Goal: Information Seeking & Learning: Learn about a topic

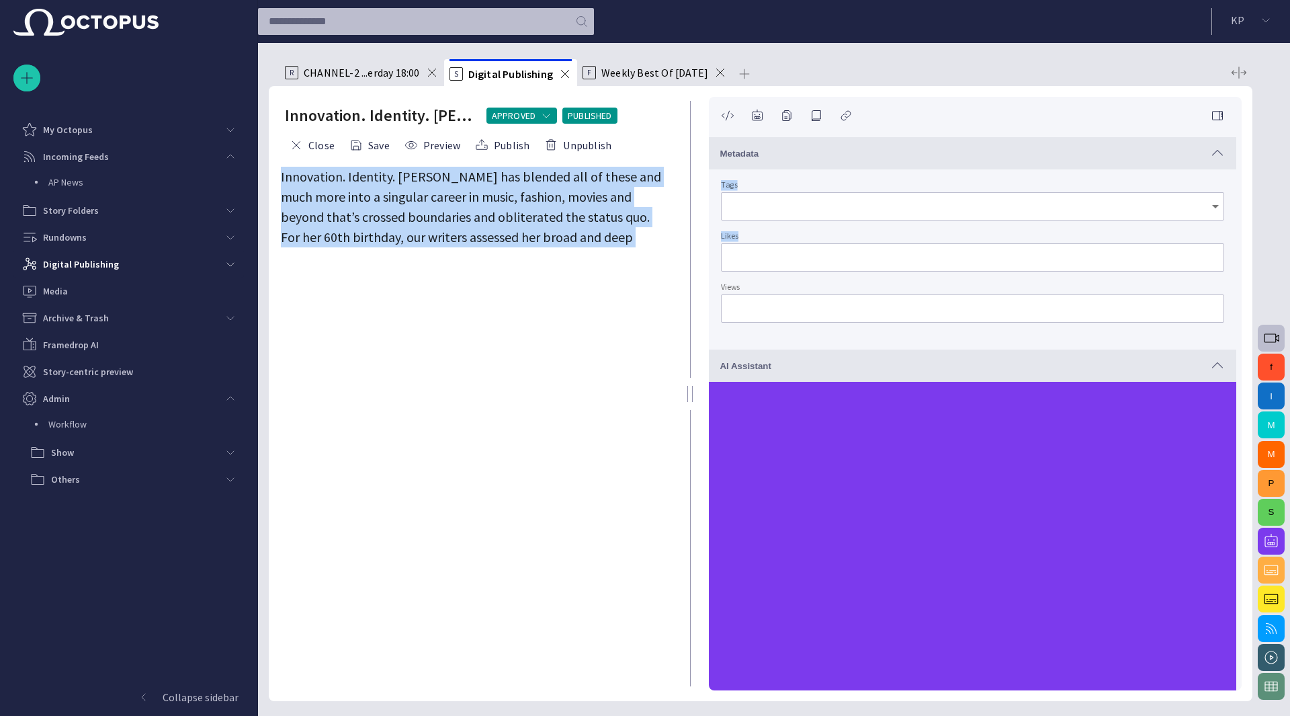
drag, startPoint x: 699, startPoint y: 294, endPoint x: 646, endPoint y: 101, distance: 200.0
click at [646, 101] on div "Innovation. Identity. [PERSON_NAME] has blended all of these and m APPROVED PUB…" at bounding box center [761, 393] width 984 height 615
click at [643, 79] on span "Weekly Best Of [DATE]" at bounding box center [654, 72] width 107 height 13
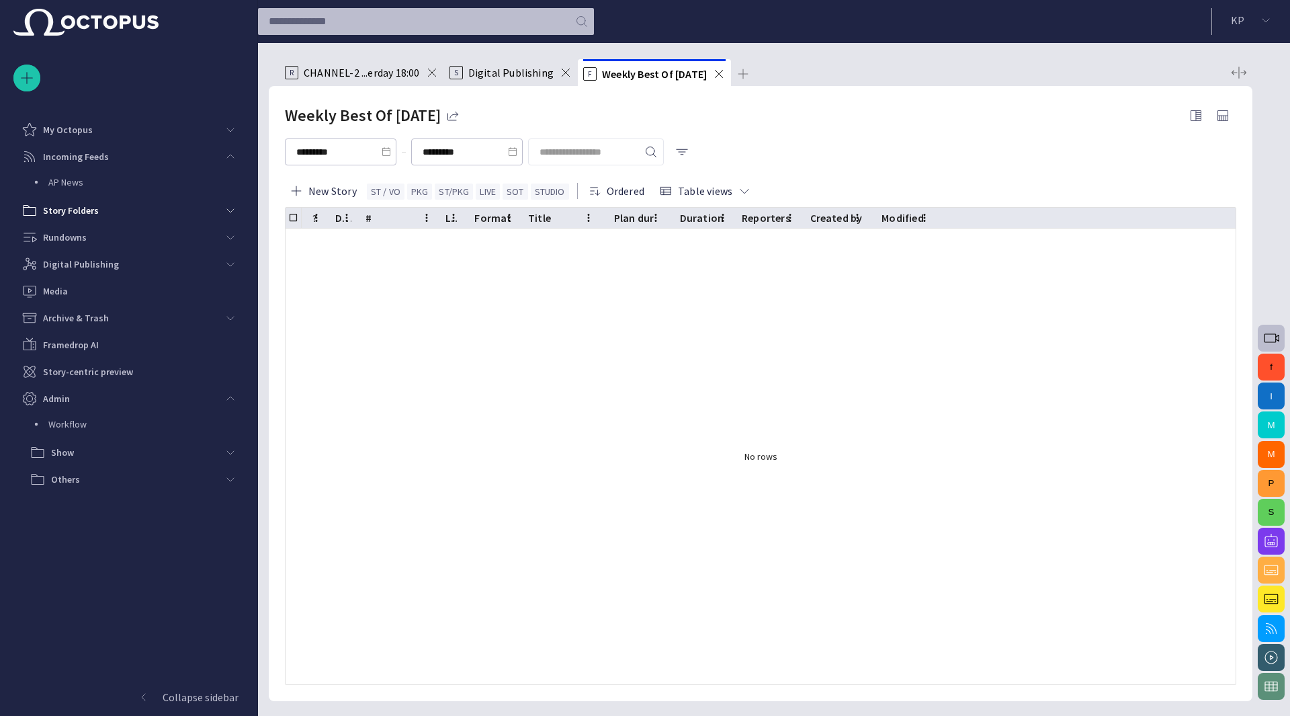
click at [357, 79] on div "R CHANNEL-2 ...erday 18:00" at bounding box center [362, 72] width 154 height 27
click at [383, 72] on span "CHANNEL-2 ...erday 18:00" at bounding box center [362, 72] width 116 height 13
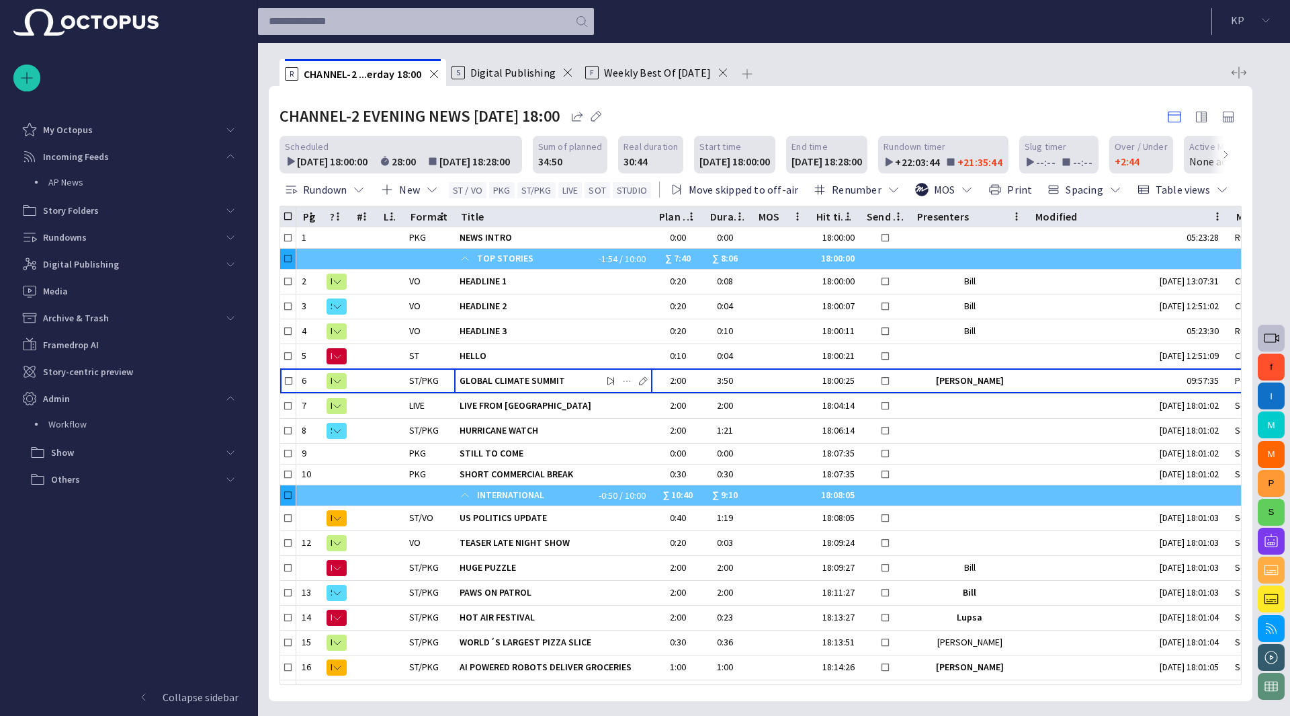
click at [652, 73] on span "Weekly Best Of [DATE]" at bounding box center [657, 72] width 107 height 13
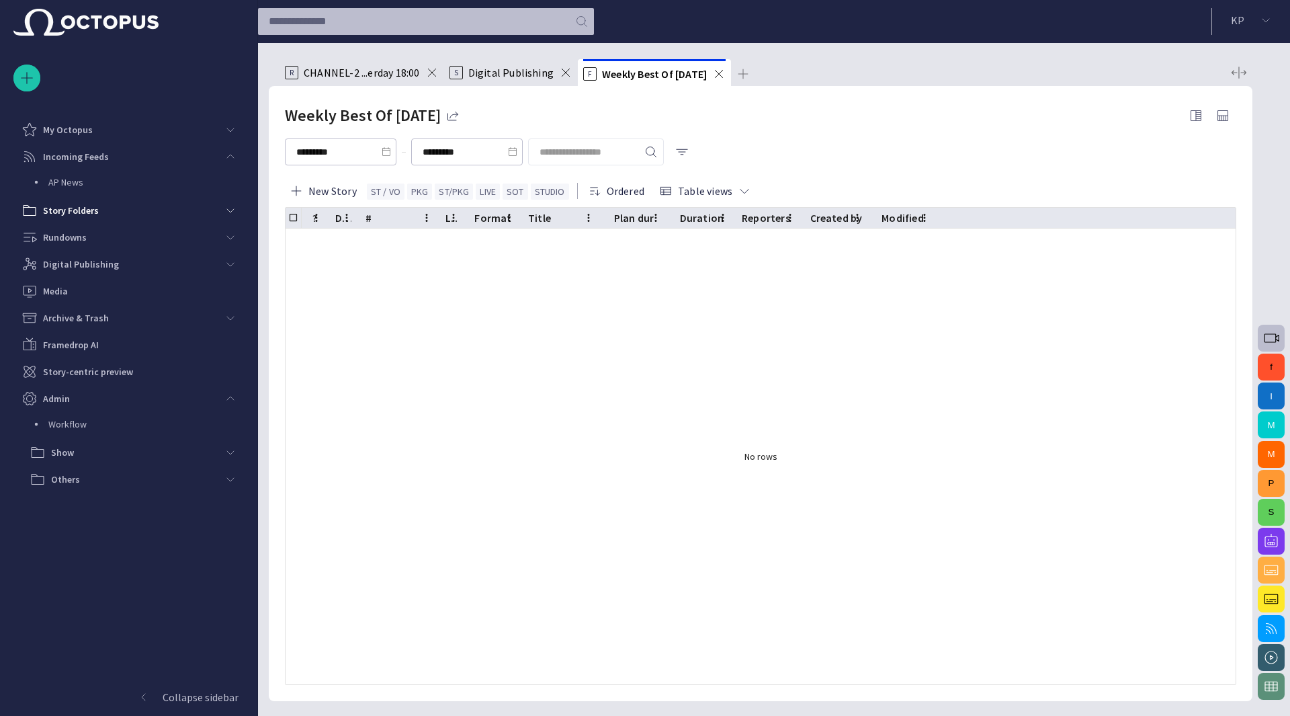
click at [374, 75] on span "CHANNEL-2 ...erday 18:00" at bounding box center [362, 72] width 116 height 13
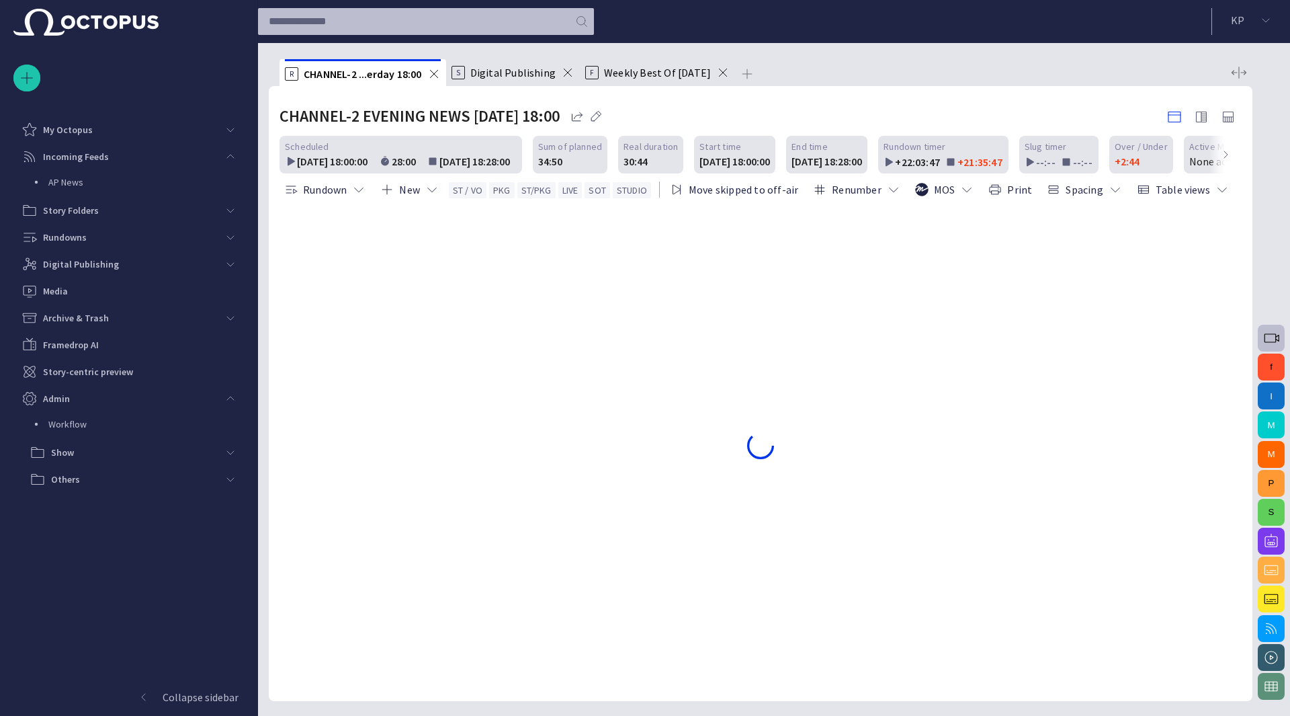
click at [630, 68] on span "Weekly Best Of [DATE]" at bounding box center [657, 72] width 107 height 13
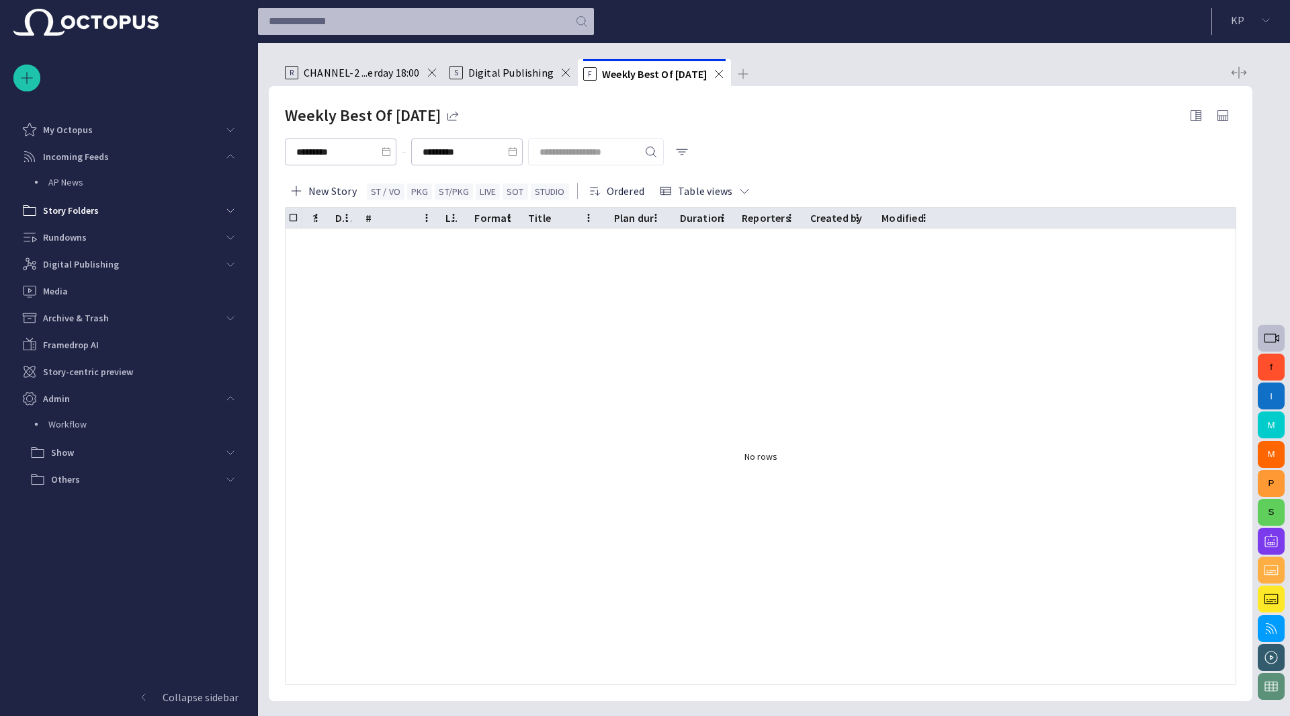
click at [501, 67] on span "Digital Publishing" at bounding box center [510, 72] width 85 height 13
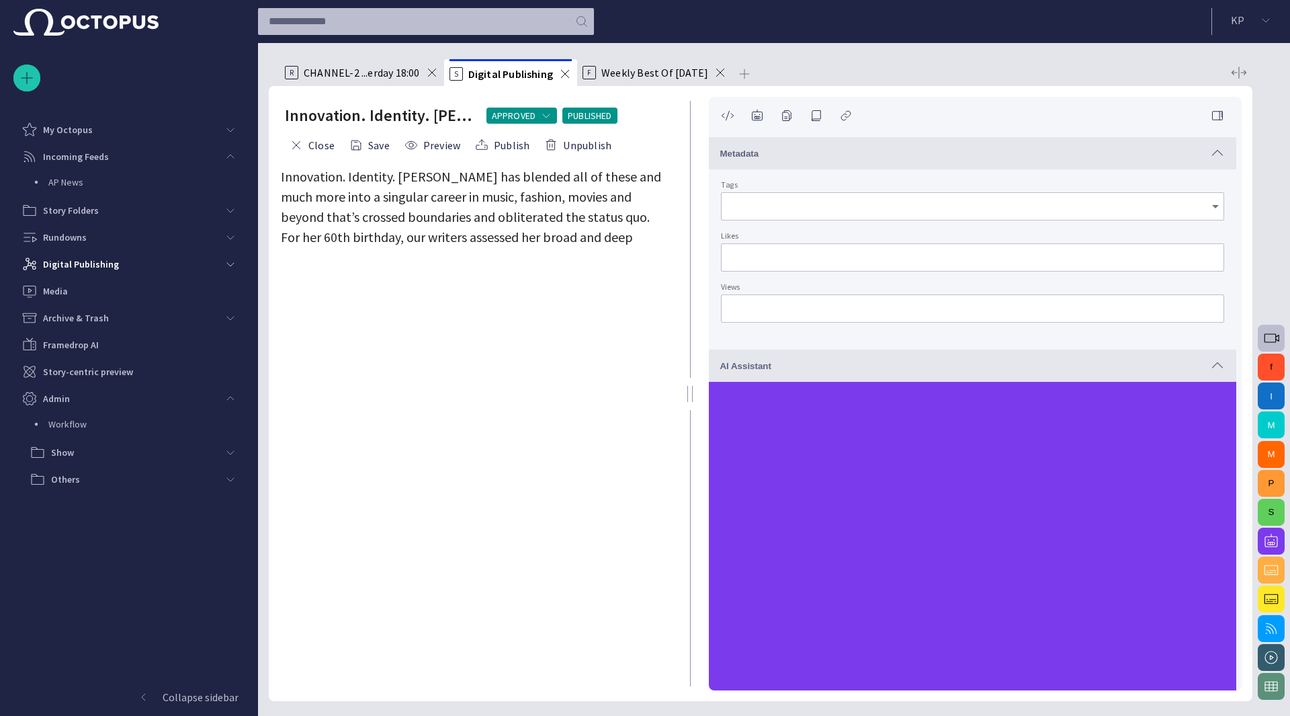
click at [632, 71] on span "Weekly Best Of [DATE]" at bounding box center [654, 72] width 107 height 13
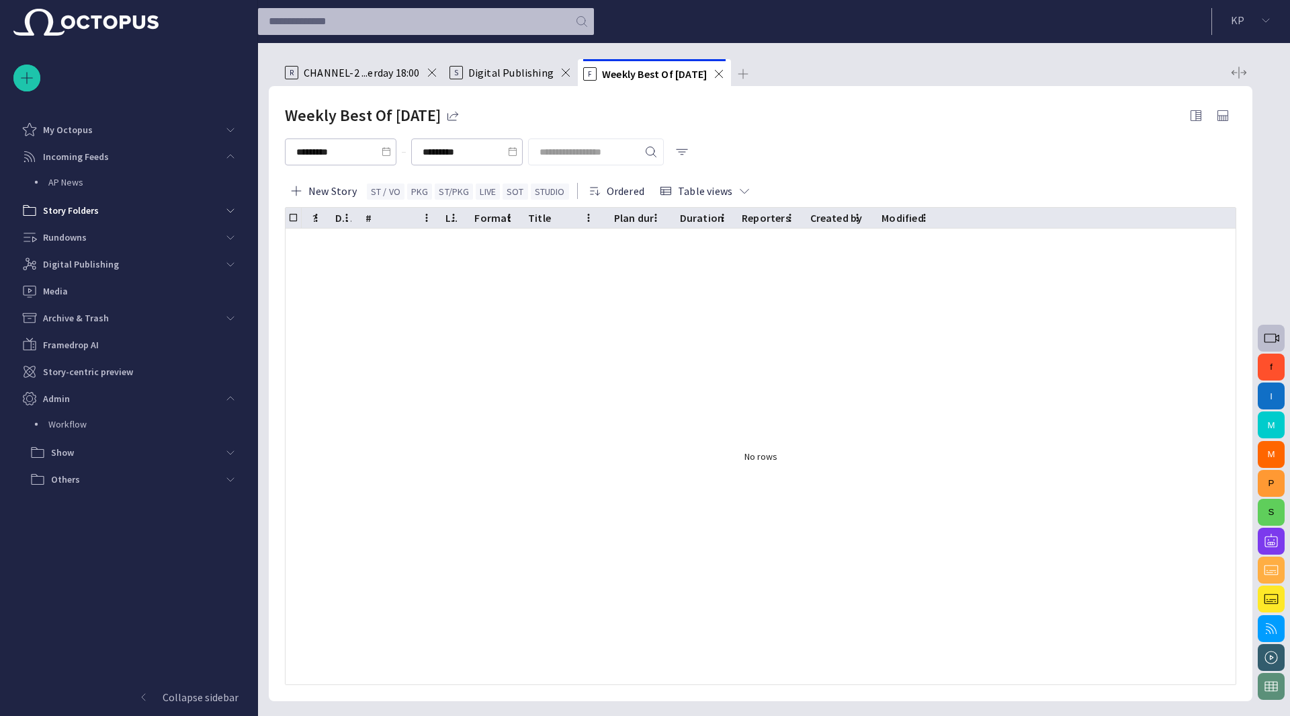
click at [528, 76] on span "Digital Publishing" at bounding box center [510, 72] width 85 height 13
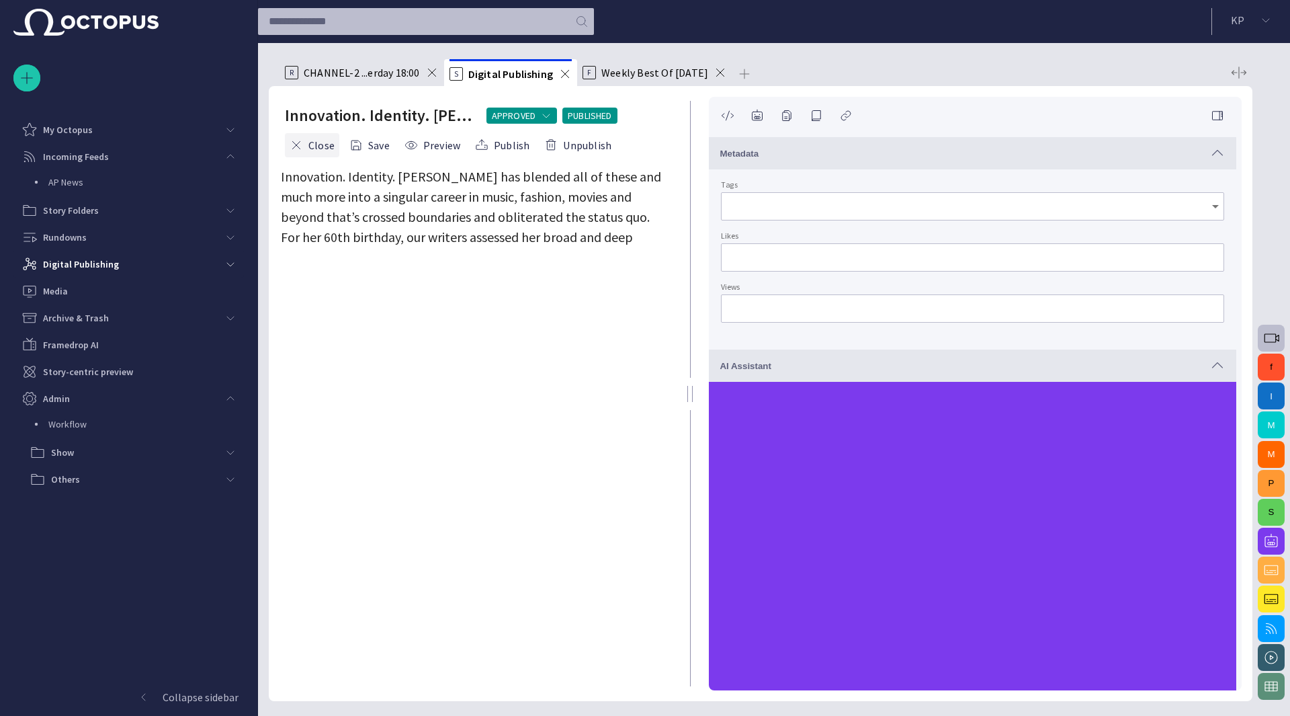
click at [319, 139] on button "Close" at bounding box center [312, 145] width 54 height 24
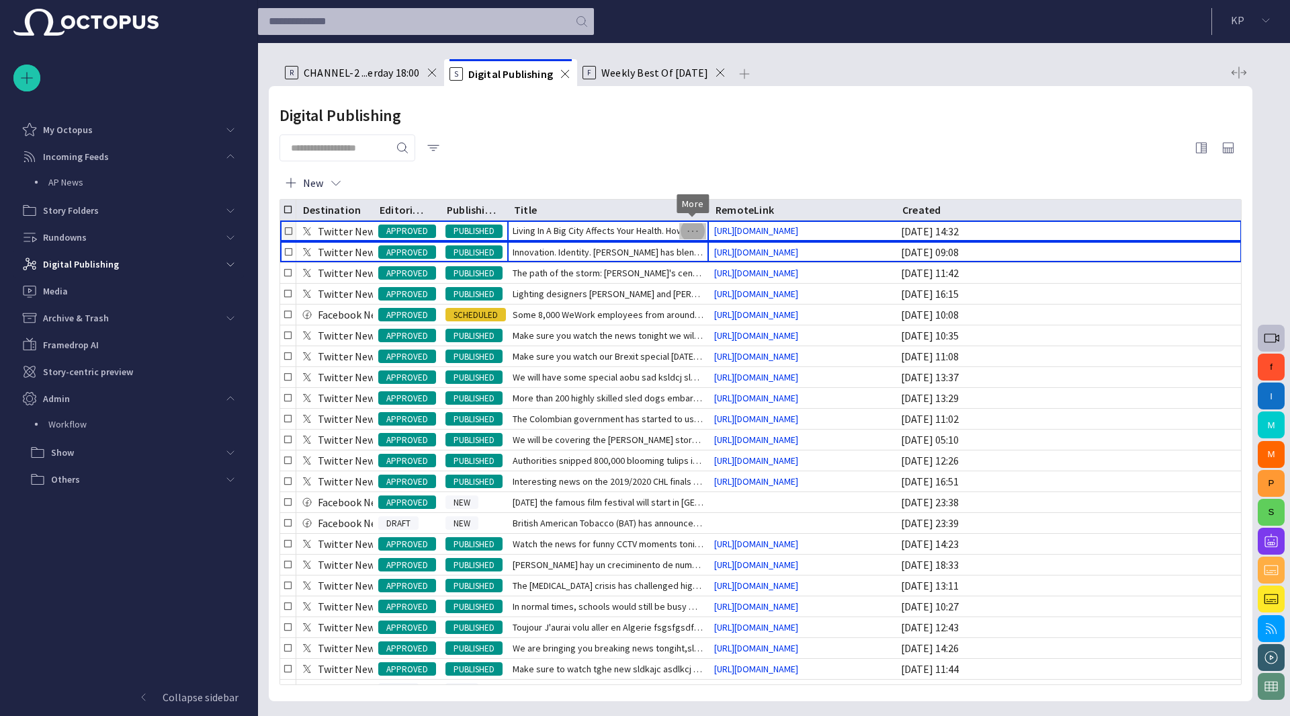
click at [689, 228] on span "button" at bounding box center [693, 231] width 16 height 16
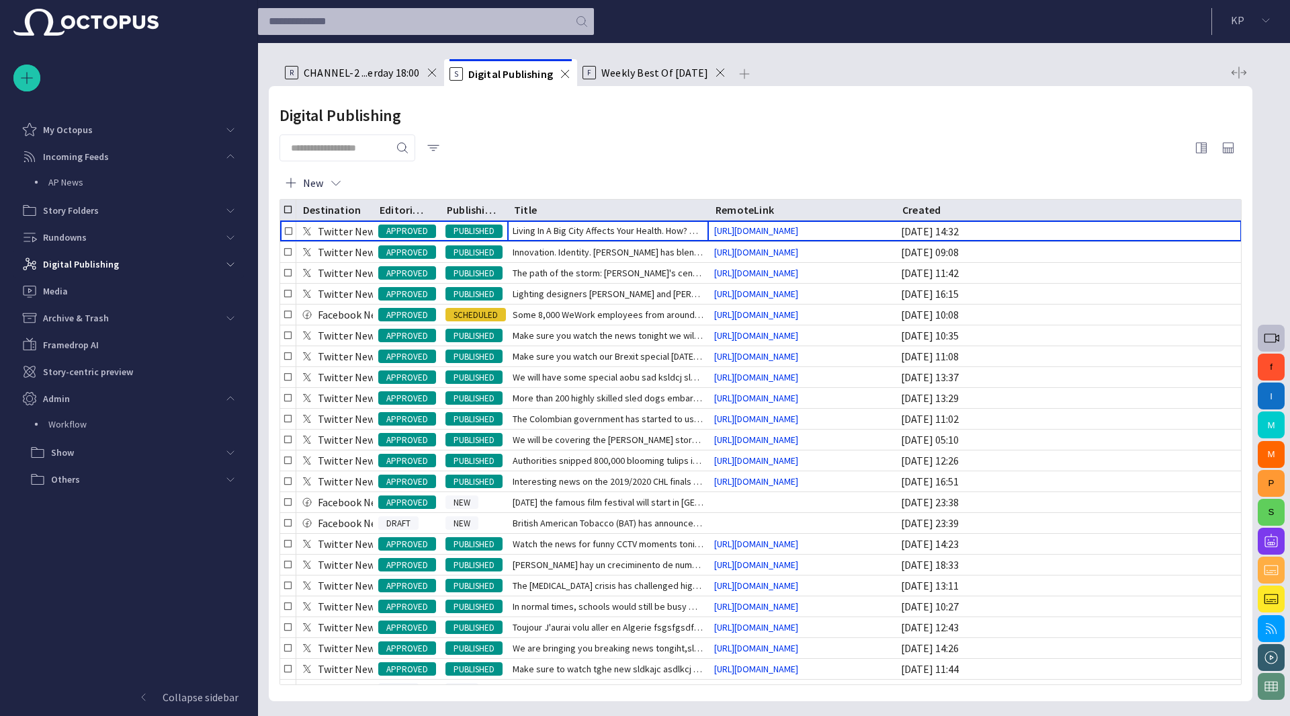
click at [687, 715] on div at bounding box center [645, 726] width 1290 height 0
click at [440, 153] on span "button" at bounding box center [433, 147] width 13 height 13
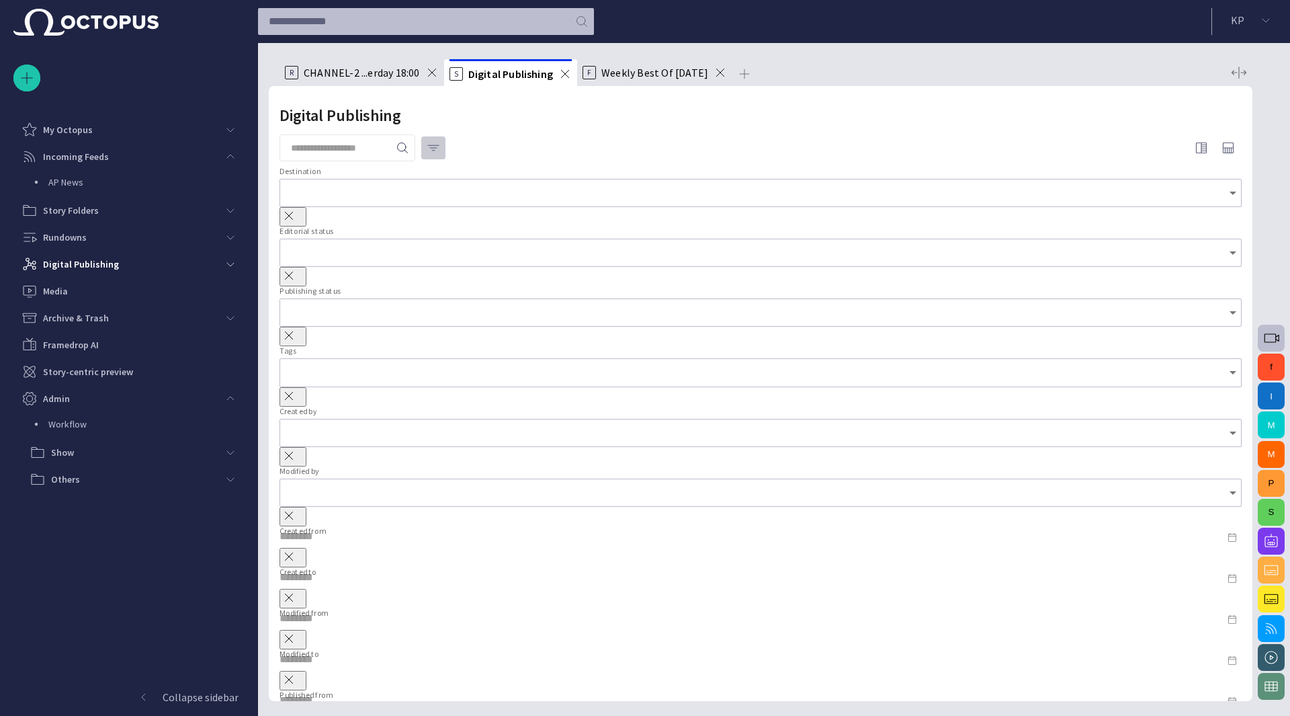
click at [435, 146] on button "button" at bounding box center [434, 148] width 26 height 24
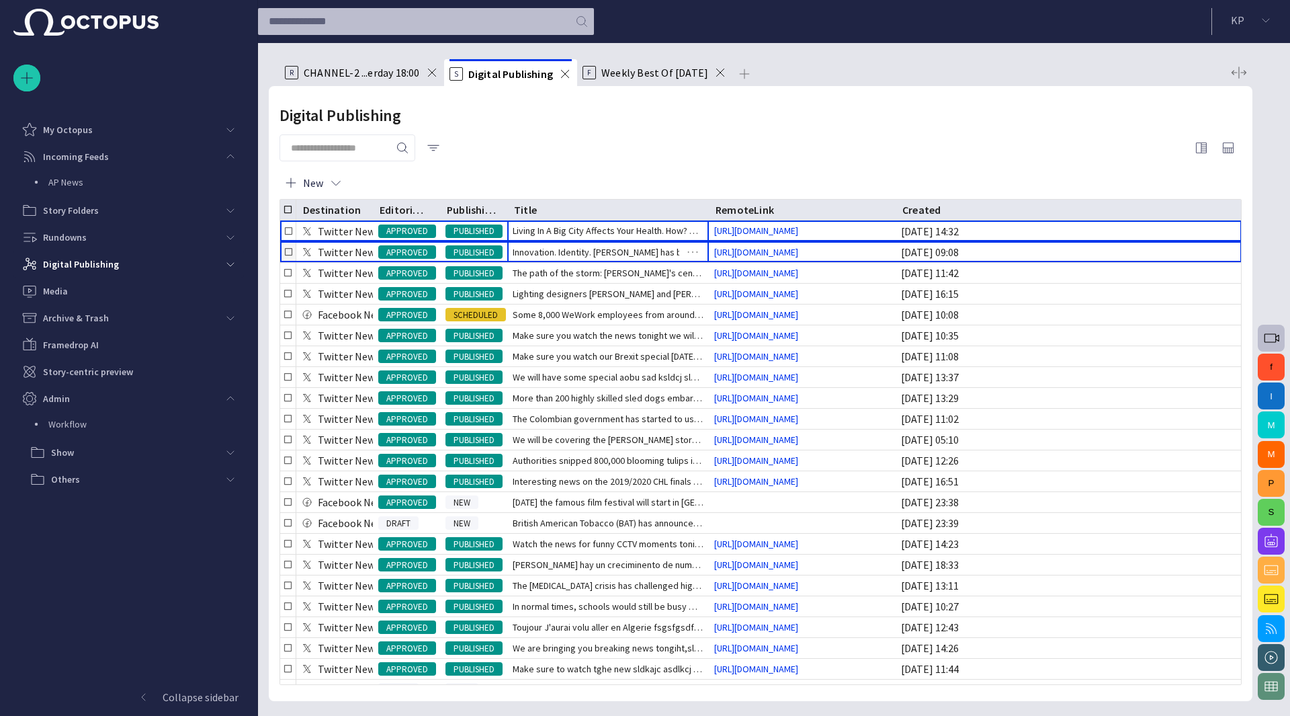
click at [563, 253] on span "Innovation. Identity. [PERSON_NAME] has blended all of these and m" at bounding box center [608, 251] width 191 height 13
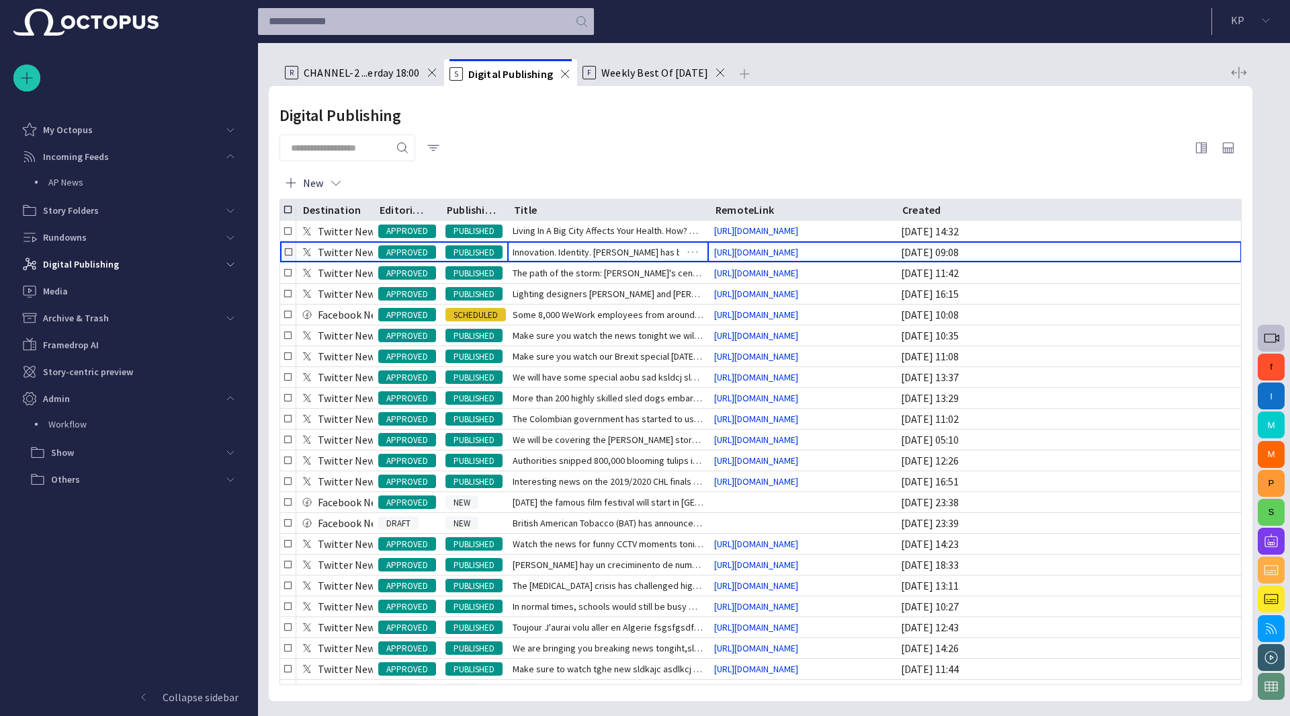
click at [563, 253] on span "Innovation. Identity. [PERSON_NAME] has blended all of these and m" at bounding box center [608, 251] width 191 height 13
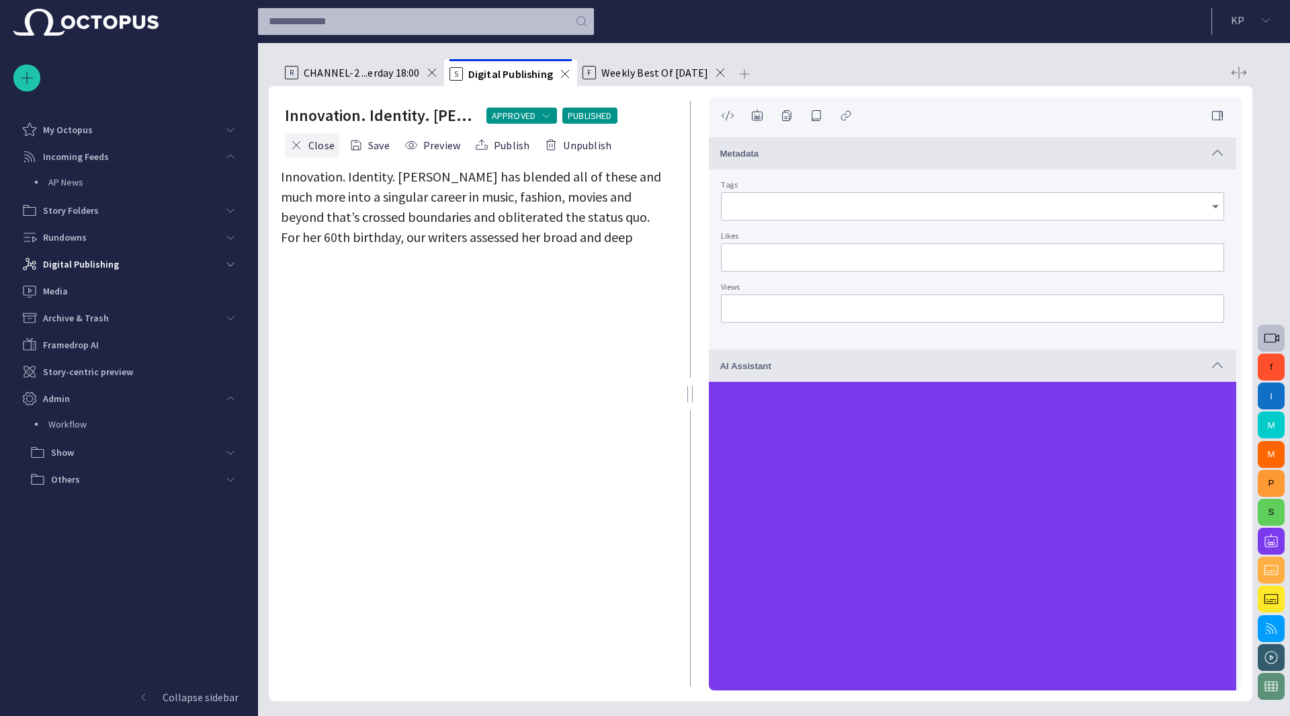
click at [311, 149] on button "Close" at bounding box center [312, 145] width 54 height 24
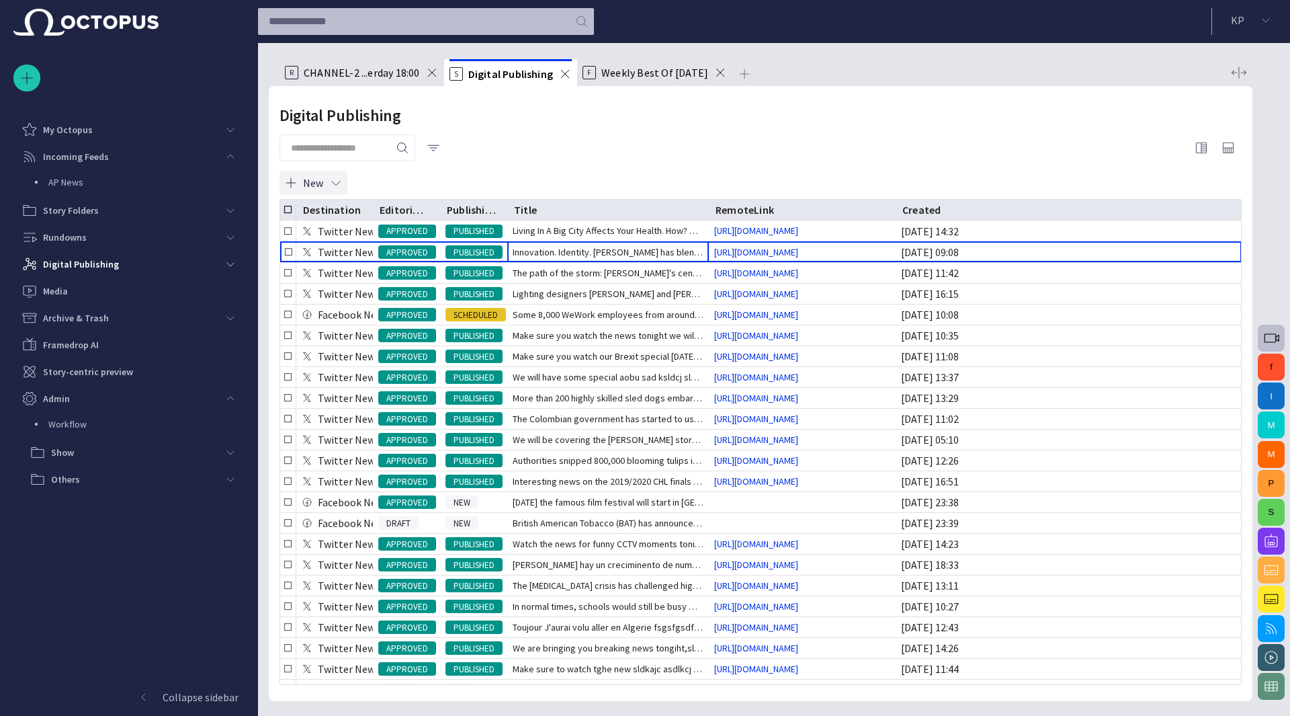
click at [336, 181] on span "button" at bounding box center [335, 182] width 13 height 13
click at [567, 715] on div at bounding box center [645, 726] width 1290 height 0
